Goal: Find contact information: Find contact information

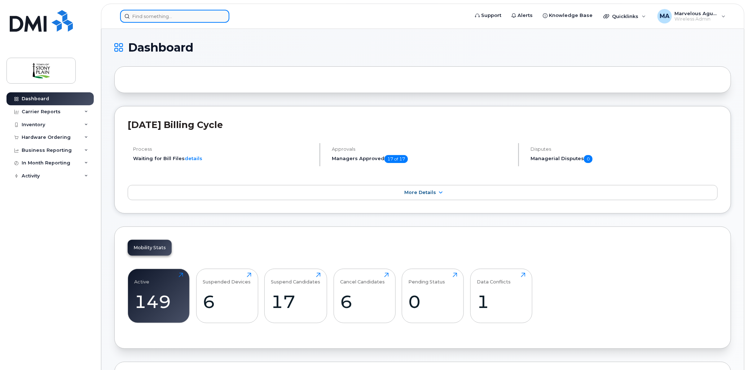
click at [201, 17] on input at bounding box center [174, 16] width 109 height 13
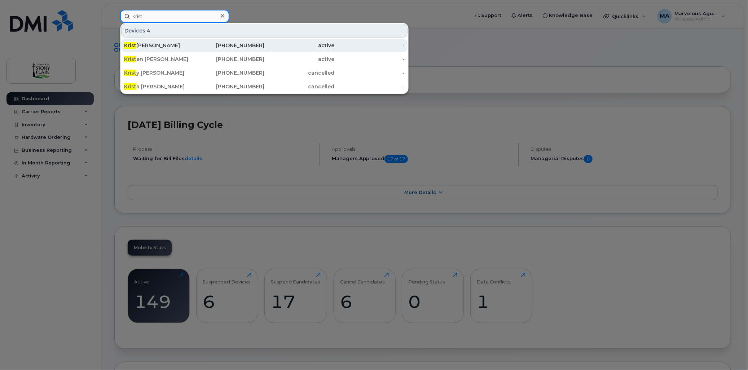
type input "krist"
click at [161, 48] on div "[DEMOGRAPHIC_DATA] [PERSON_NAME]" at bounding box center [159, 45] width 70 height 7
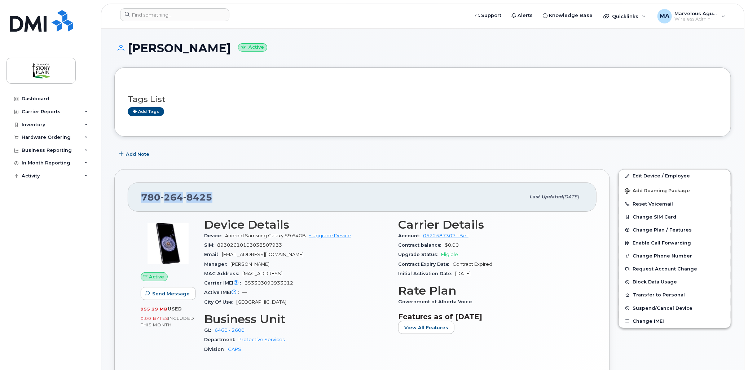
drag, startPoint x: 210, startPoint y: 197, endPoint x: 143, endPoint y: 199, distance: 66.8
click at [143, 199] on span "[PHONE_NUMBER]" at bounding box center [176, 197] width 71 height 11
copy span "[PHONE_NUMBER]"
